Goal: Task Accomplishment & Management: Manage account settings

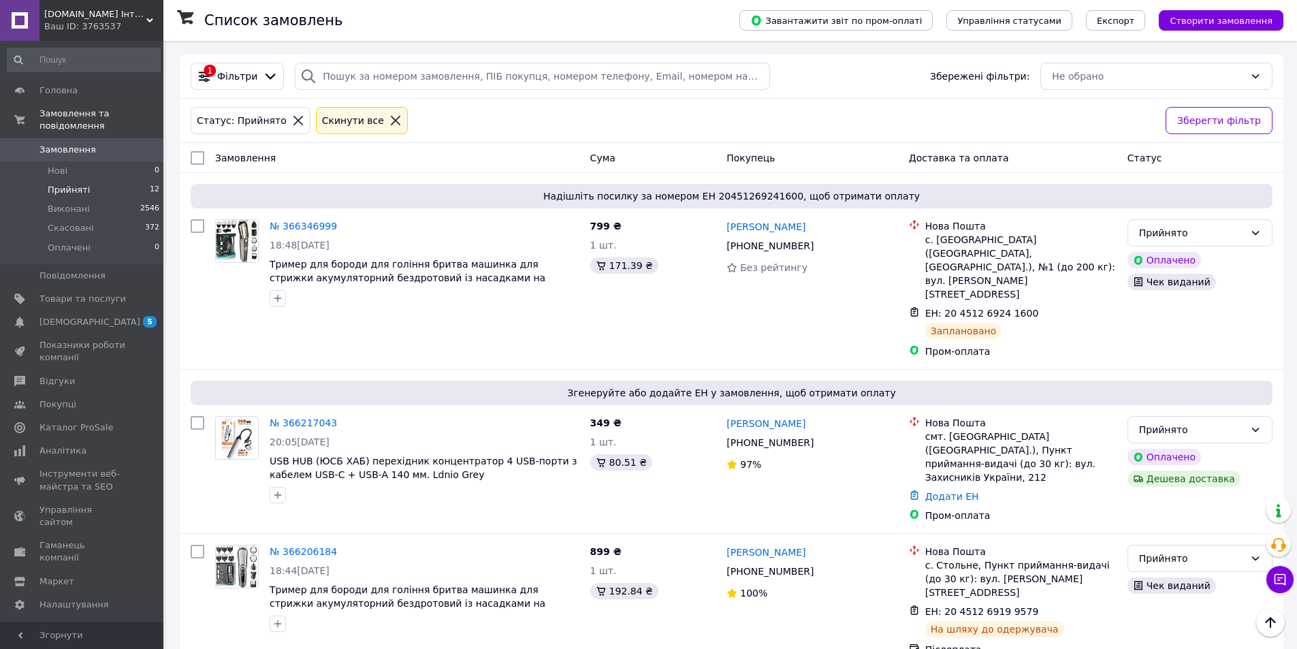
scroll to position [1030, 0]
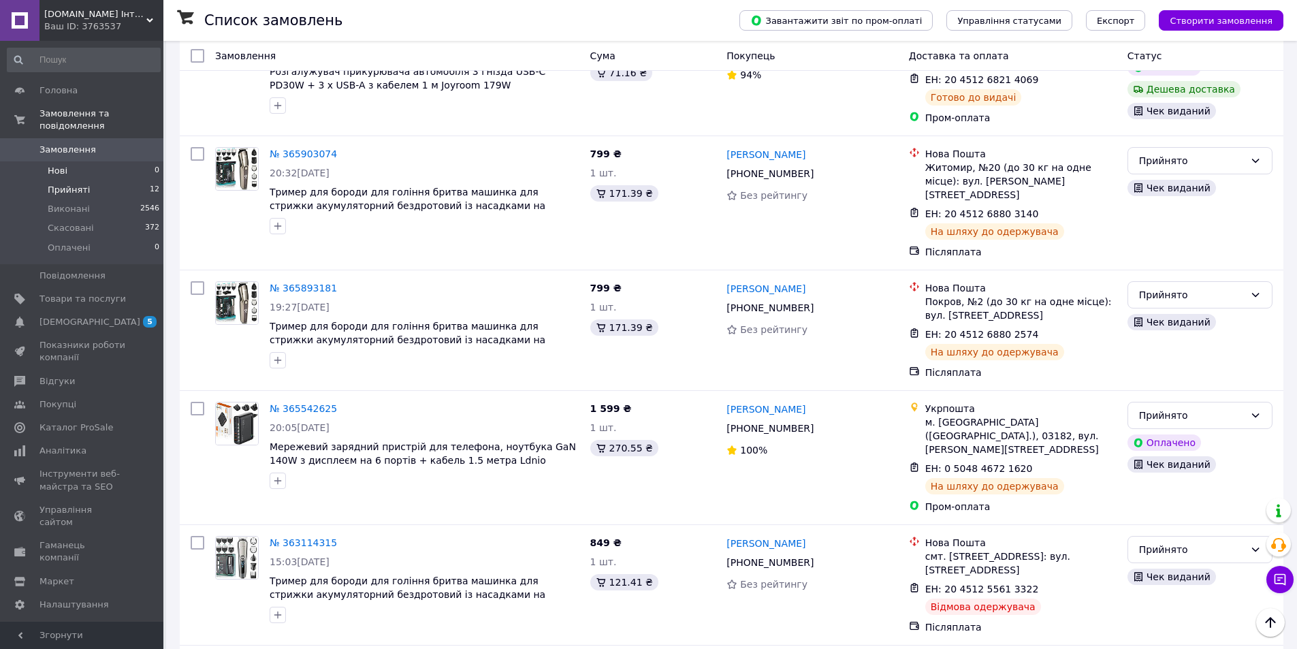
click at [66, 161] on li "Нові 0" at bounding box center [83, 170] width 167 height 19
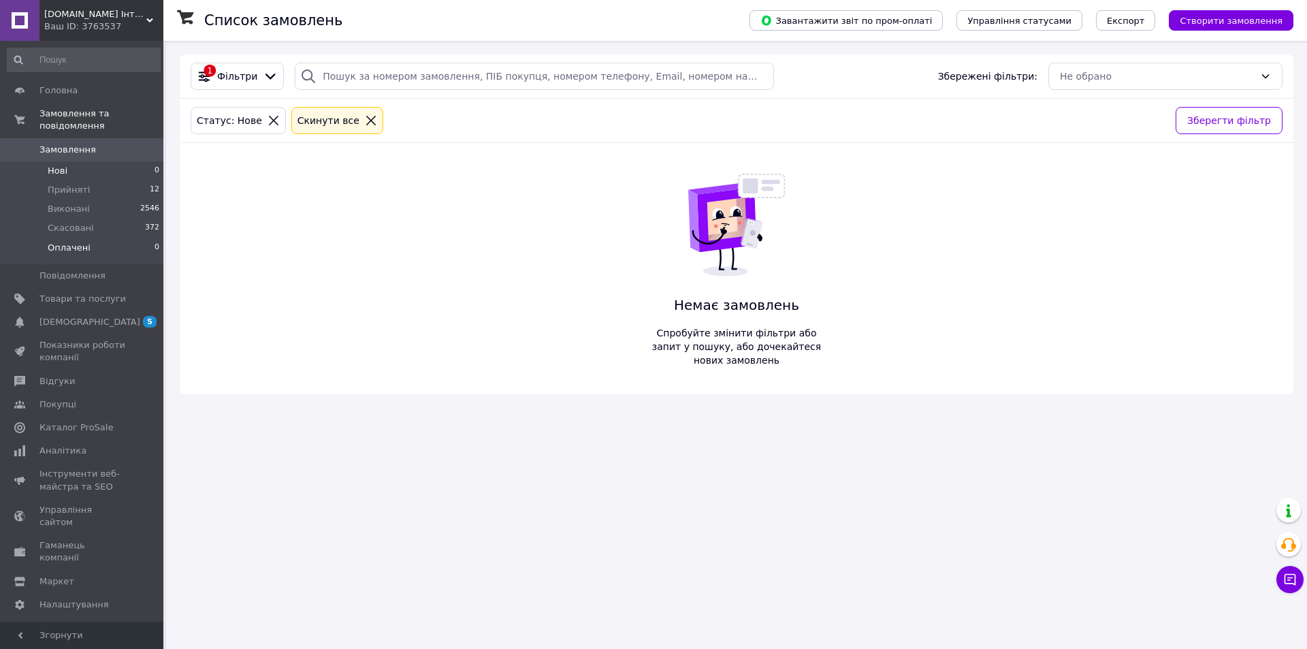
click at [68, 242] on span "Оплачені" at bounding box center [69, 248] width 43 height 12
drag, startPoint x: 59, startPoint y: 152, endPoint x: 80, endPoint y: 210, distance: 61.6
click at [58, 165] on span "Нові" at bounding box center [58, 171] width 20 height 12
click at [63, 242] on span "Оплачені" at bounding box center [69, 248] width 43 height 12
click at [38, 287] on link "Товари та послуги" at bounding box center [83, 298] width 167 height 23
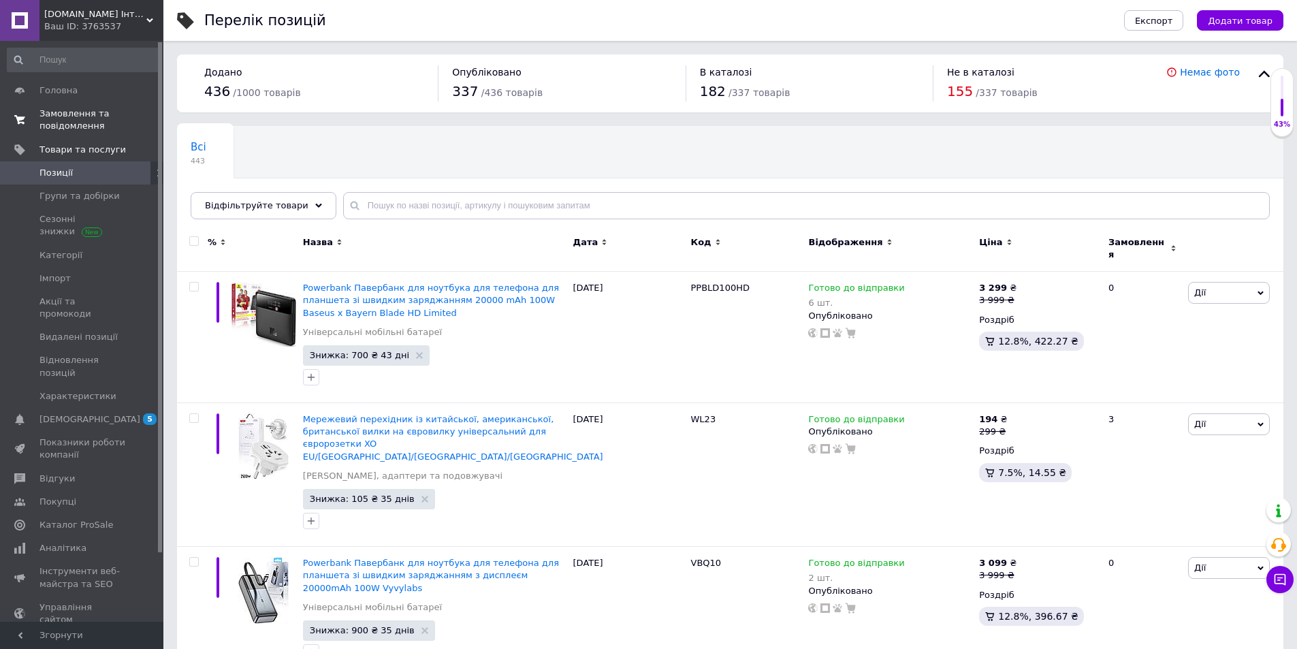
click at [50, 128] on span "Замовлення та повідомлення" at bounding box center [82, 120] width 86 height 25
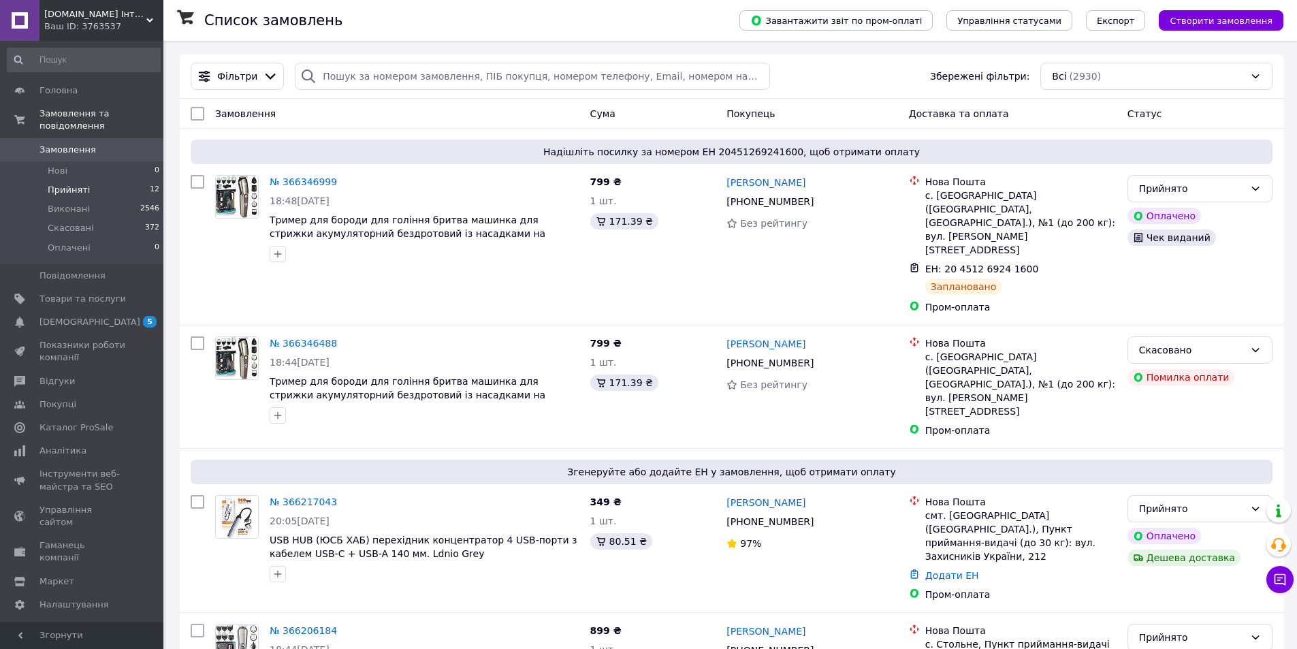
click at [63, 184] on span "Прийняті" at bounding box center [69, 190] width 42 height 12
